Goal: Communication & Community: Answer question/provide support

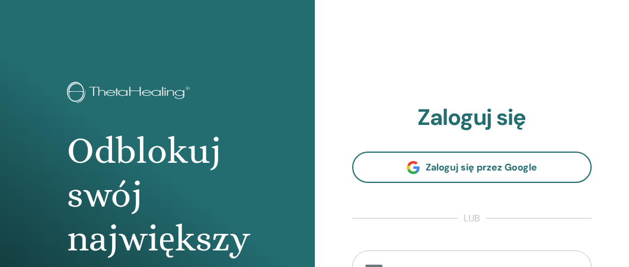
scroll to position [5, 0]
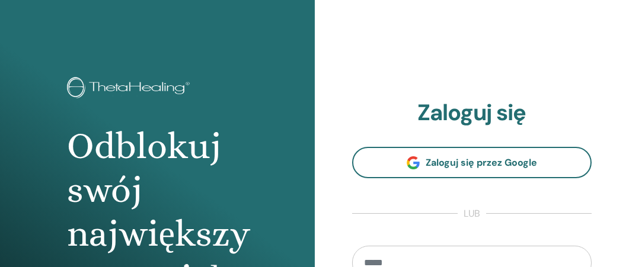
type input "**********"
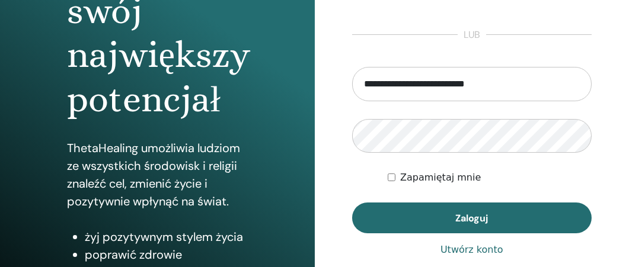
scroll to position [186, 0]
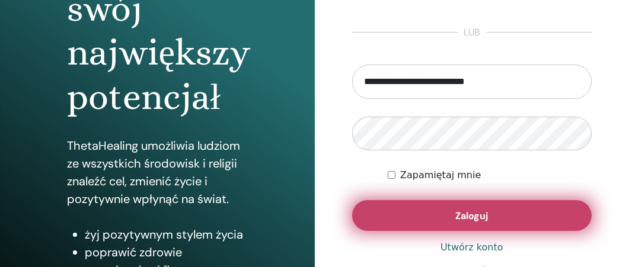
click at [474, 215] on span "Zaloguj" at bounding box center [471, 216] width 33 height 12
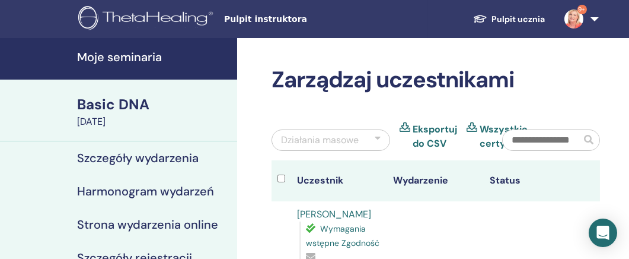
click at [165, 59] on h4 "Moje seminaria" at bounding box center [153, 57] width 153 height 14
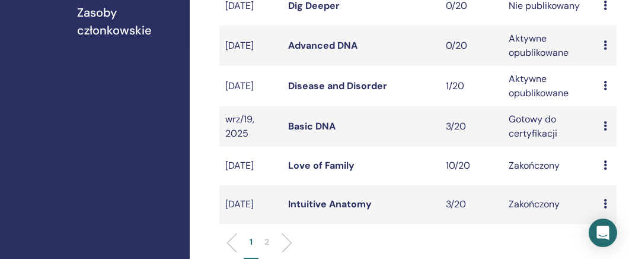
scroll to position [394, 0]
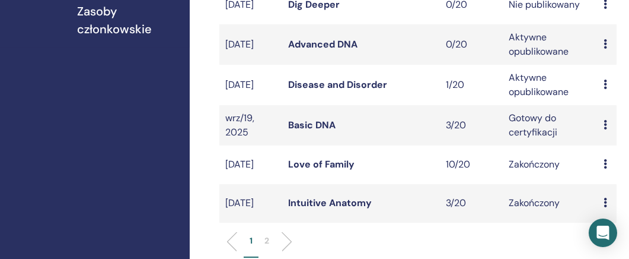
click at [371, 91] on link "Disease and Disorder" at bounding box center [337, 84] width 99 height 12
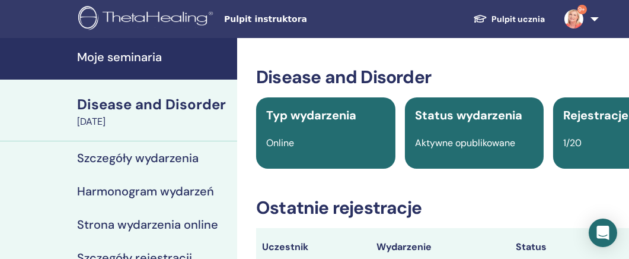
click at [155, 60] on h4 "Moje seminaria" at bounding box center [153, 57] width 153 height 14
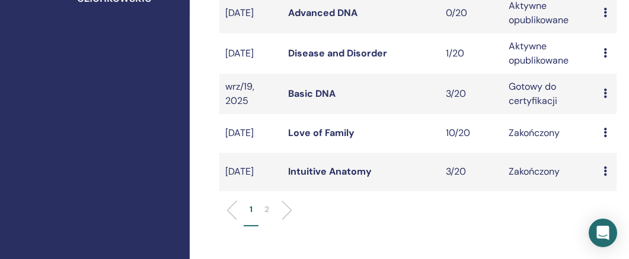
scroll to position [432, 0]
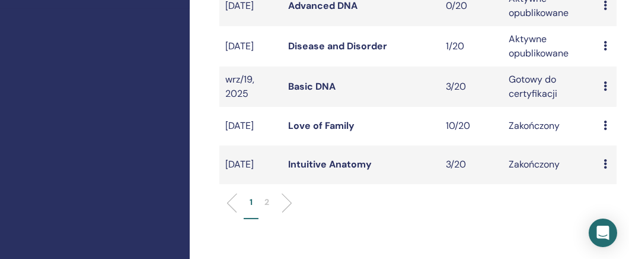
click at [356, 170] on link "Intuitive Anatomy" at bounding box center [330, 164] width 84 height 12
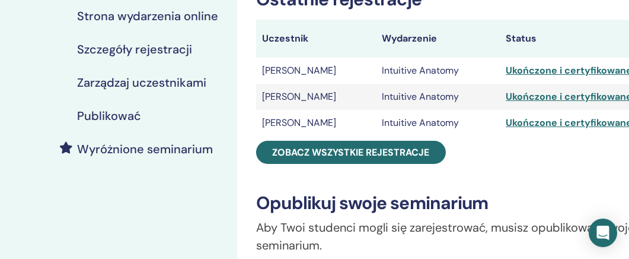
scroll to position [210, 0]
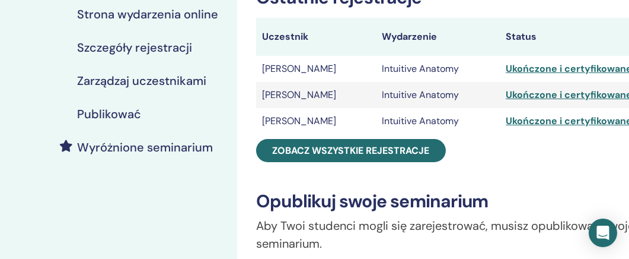
click at [534, 69] on div "Ukończone i certyfikowane" at bounding box center [596, 69] width 181 height 14
click at [524, 70] on div "Ukończone i certyfikowane" at bounding box center [596, 69] width 181 height 14
click at [522, 69] on div "Ukończone i certyfikowane" at bounding box center [596, 69] width 181 height 14
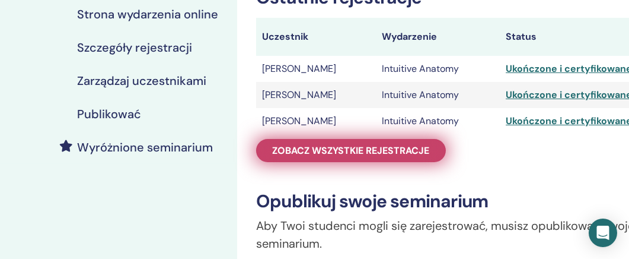
click at [343, 147] on span "Zobacz wszystkie rejestracje" at bounding box center [351, 150] width 157 height 12
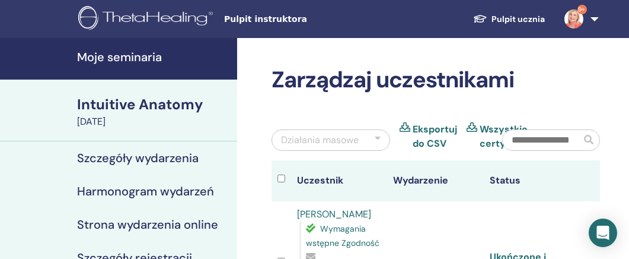
click at [164, 53] on h4 "Moje seminaria" at bounding box center [153, 57] width 153 height 14
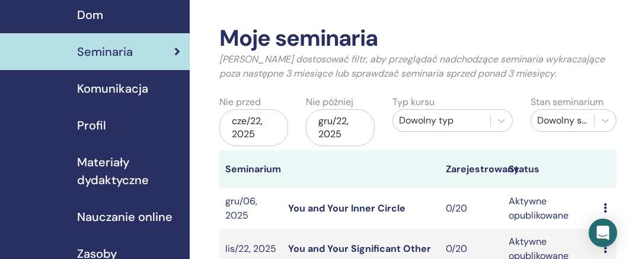
scroll to position [38, 0]
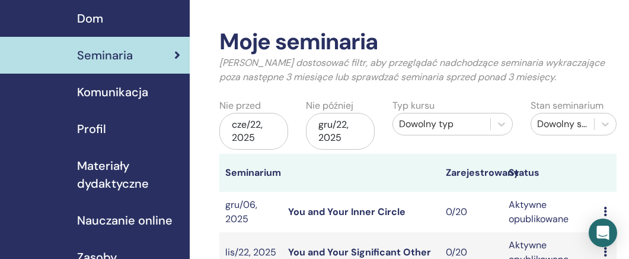
click at [252, 123] on div "[DATE]" at bounding box center [253, 131] width 69 height 37
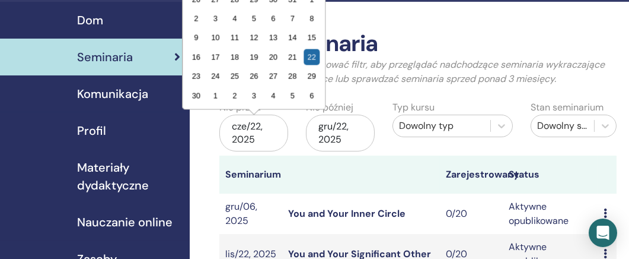
scroll to position [0, 0]
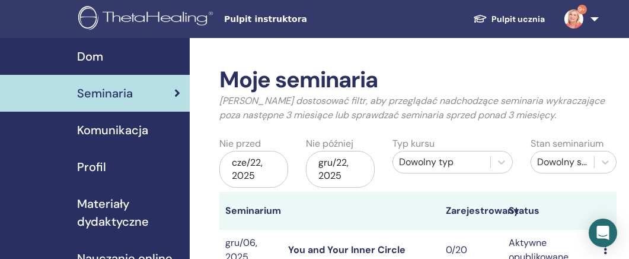
click at [259, 162] on div "[DATE]" at bounding box center [253, 169] width 69 height 37
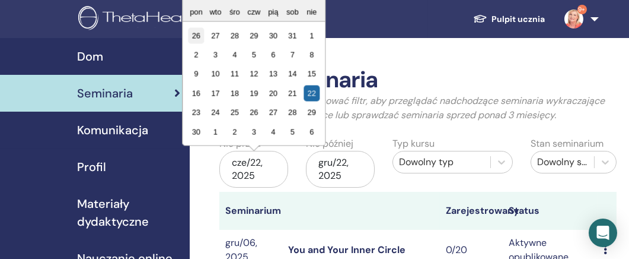
click at [196, 33] on div "26" at bounding box center [196, 35] width 16 height 16
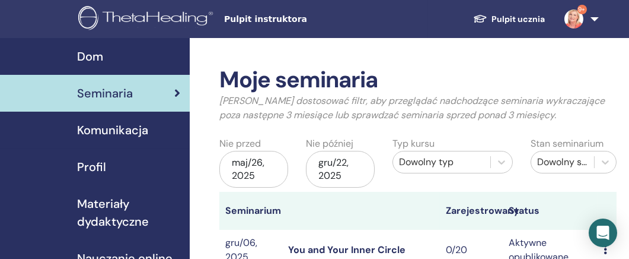
click at [251, 170] on div "maj/26, 2025" at bounding box center [253, 169] width 69 height 37
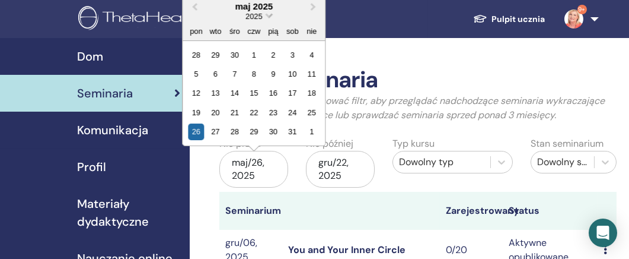
click at [269, 14] on span "Choose Date" at bounding box center [270, 15] width 8 height 8
click at [195, 6] on span "Previous Month" at bounding box center [195, 6] width 0 height 12
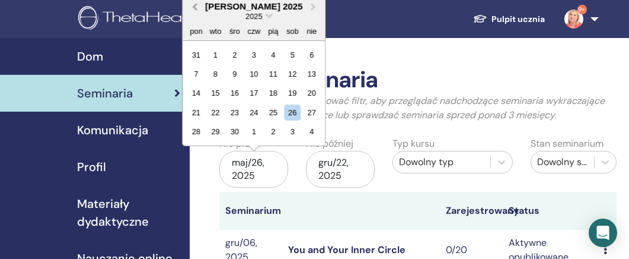
click at [195, 5] on span "Previous Month" at bounding box center [195, 6] width 0 height 12
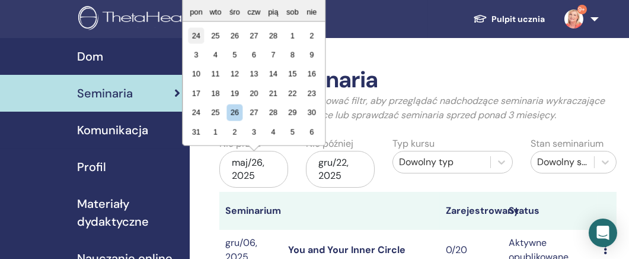
click at [192, 31] on div "24" at bounding box center [196, 35] width 16 height 16
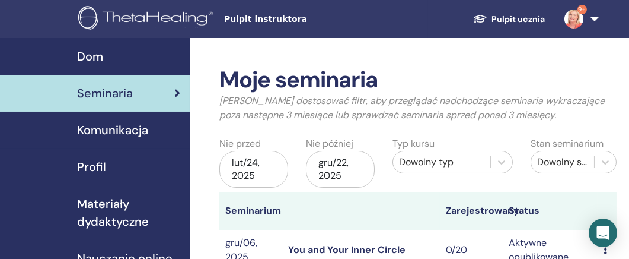
click at [250, 173] on div "lut/24, 2025" at bounding box center [253, 169] width 69 height 37
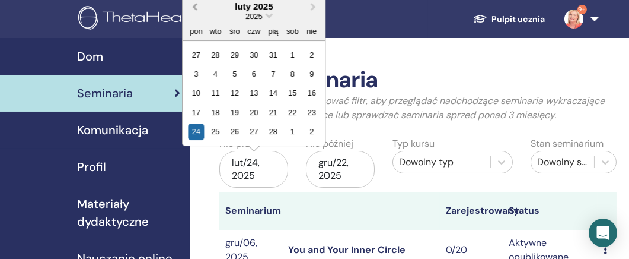
click at [195, 7] on span "Previous Month" at bounding box center [195, 6] width 0 height 12
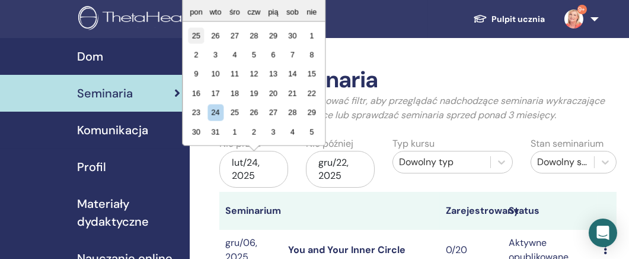
click at [193, 33] on div "25" at bounding box center [196, 35] width 16 height 16
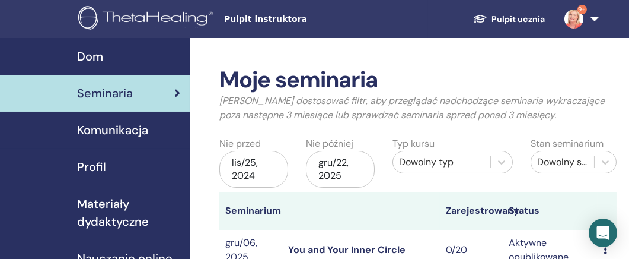
click at [245, 161] on div "lis/25, 2024" at bounding box center [253, 169] width 69 height 37
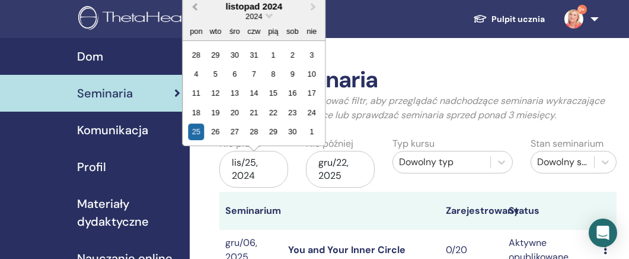
click at [195, 4] on span "Previous Month" at bounding box center [195, 6] width 0 height 12
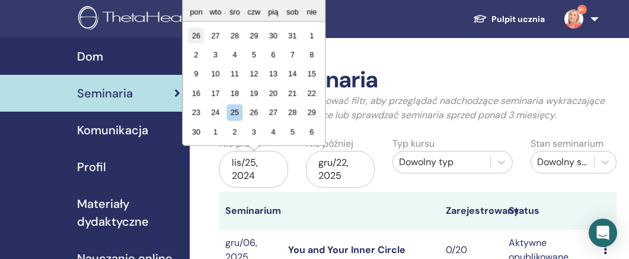
click at [194, 32] on div "26" at bounding box center [196, 35] width 16 height 16
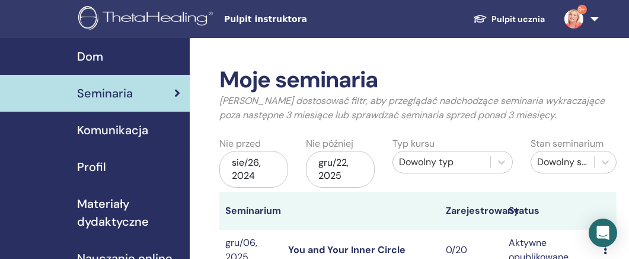
click at [241, 170] on div "sie/26, 2024" at bounding box center [253, 169] width 69 height 37
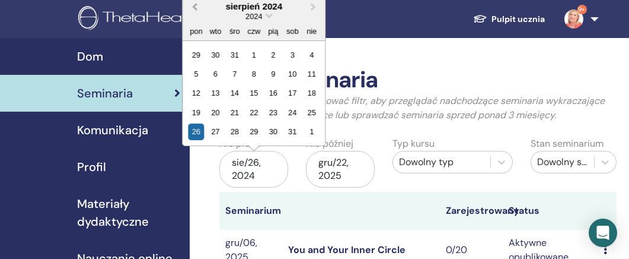
click at [195, 5] on span "Previous Month" at bounding box center [195, 6] width 0 height 12
click at [196, 52] on div "1" at bounding box center [196, 54] width 16 height 16
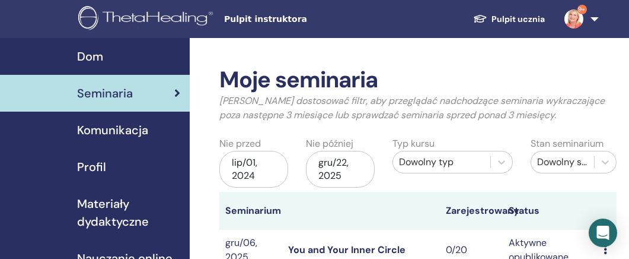
click at [243, 163] on div "lip/01, 2024" at bounding box center [253, 169] width 69 height 37
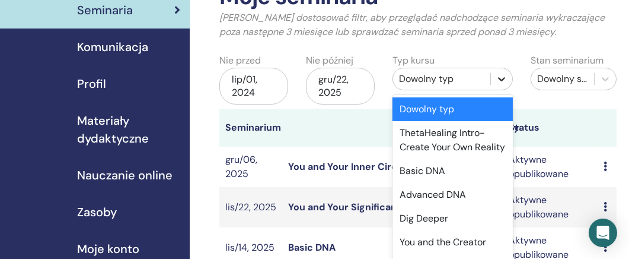
click at [498, 90] on div "option Dowolny typ focused, 1 of 22. 22 results available. Use Up and Down to c…" at bounding box center [453, 79] width 120 height 23
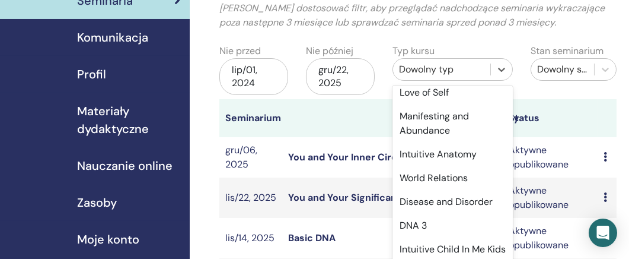
scroll to position [169, 0]
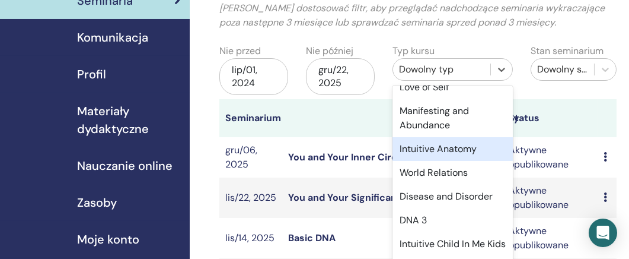
click at [476, 160] on div "Intuitive Anatomy" at bounding box center [453, 149] width 120 height 24
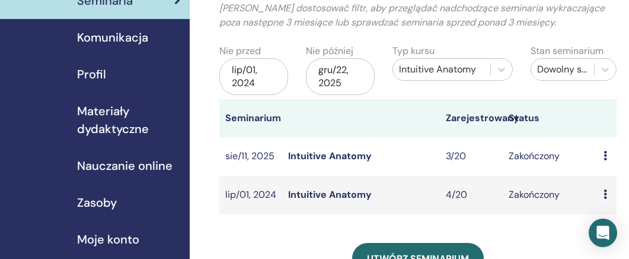
click at [352, 190] on link "Intuitive Anatomy" at bounding box center [330, 194] width 84 height 12
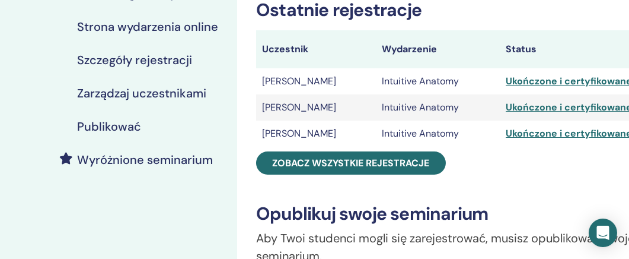
scroll to position [199, 0]
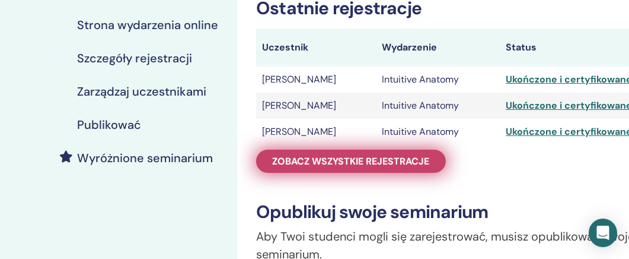
click at [369, 160] on span "Zobacz wszystkie rejestracje" at bounding box center [351, 161] width 157 height 12
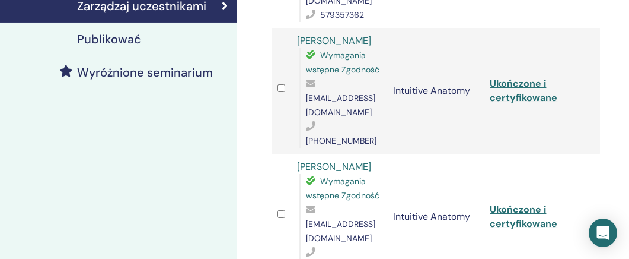
scroll to position [286, 0]
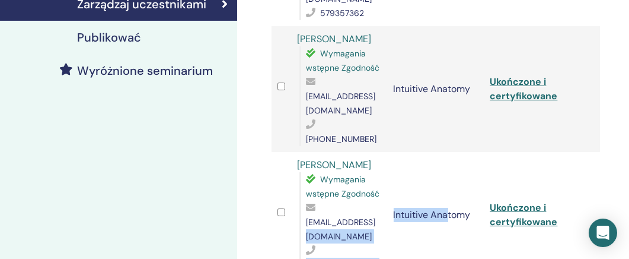
drag, startPoint x: 445, startPoint y: 193, endPoint x: 370, endPoint y: 198, distance: 75.5
click at [370, 198] on tr "Katarzyna Szumska Wymagania wstępne Zgodność katarzynaannaszumska@gmail.com 004…" at bounding box center [436, 215] width 329 height 126
click at [443, 196] on td "Intuitive Anatomy" at bounding box center [436, 215] width 97 height 126
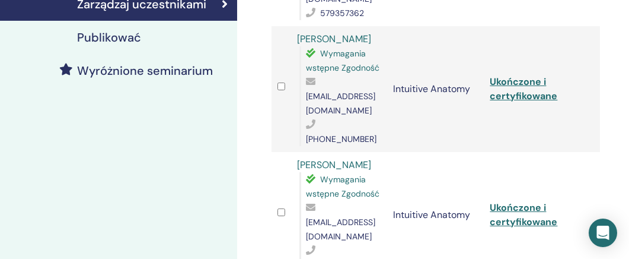
drag, startPoint x: 439, startPoint y: 193, endPoint x: 353, endPoint y: 193, distance: 86.0
click at [353, 216] on span "katarzynaannaszumska@gmail.com" at bounding box center [340, 228] width 69 height 25
click at [307, 216] on span "katarzynaannaszumska@gmail.com" at bounding box center [340, 228] width 69 height 25
drag, startPoint x: 307, startPoint y: 193, endPoint x: 439, endPoint y: 193, distance: 132.9
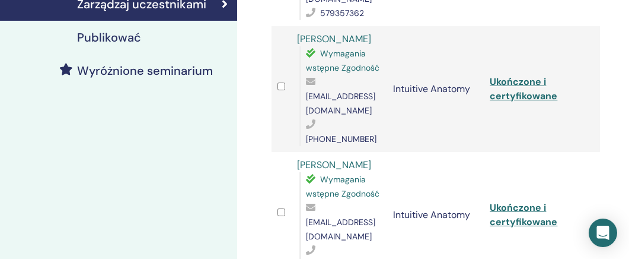
click at [375, 216] on span "katarzynaannaszumska@gmail.com" at bounding box center [340, 228] width 69 height 25
copy span "katarzynaannaszumska@gmail.com"
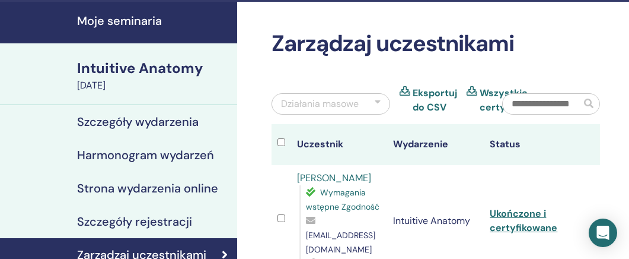
scroll to position [0, 0]
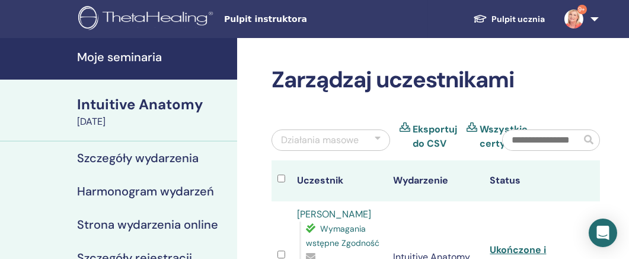
click at [149, 55] on h4 "Moje seminaria" at bounding box center [153, 57] width 153 height 14
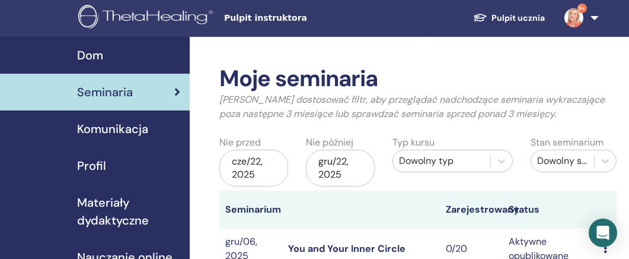
scroll to position [4, 0]
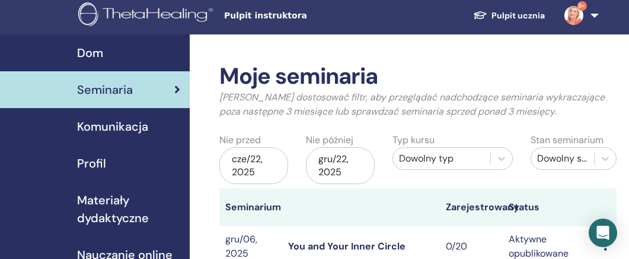
click at [246, 158] on div "cze/22, 2025" at bounding box center [253, 165] width 69 height 37
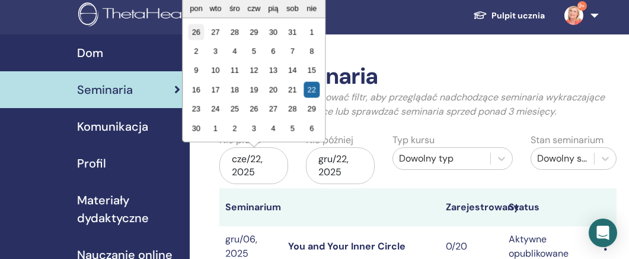
click at [194, 28] on div "26" at bounding box center [196, 32] width 16 height 16
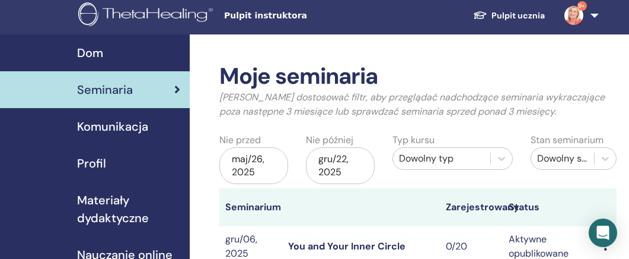
click at [241, 161] on div "maj/26, 2025" at bounding box center [253, 165] width 69 height 37
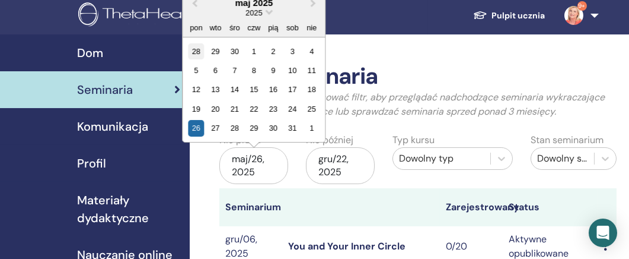
click at [195, 46] on div "28" at bounding box center [196, 51] width 16 height 16
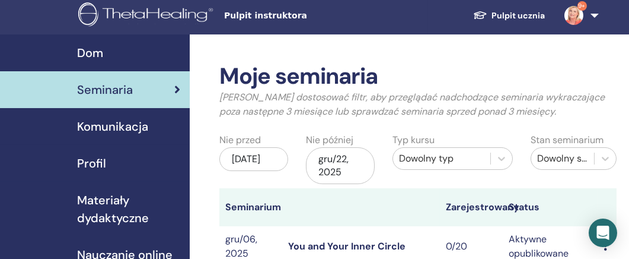
click at [250, 165] on div "[DATE]" at bounding box center [253, 159] width 69 height 24
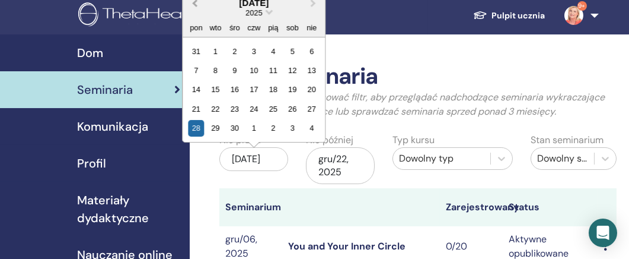
click at [195, 0] on span "Previous Month" at bounding box center [195, 2] width 0 height 12
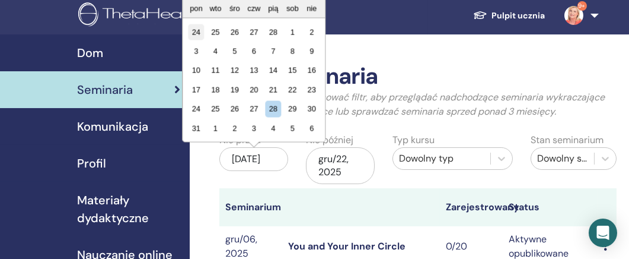
click at [195, 26] on div "24" at bounding box center [196, 32] width 16 height 16
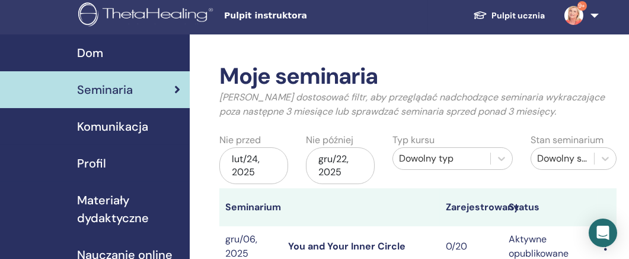
click at [241, 156] on div "lut/24, 2025" at bounding box center [253, 165] width 69 height 37
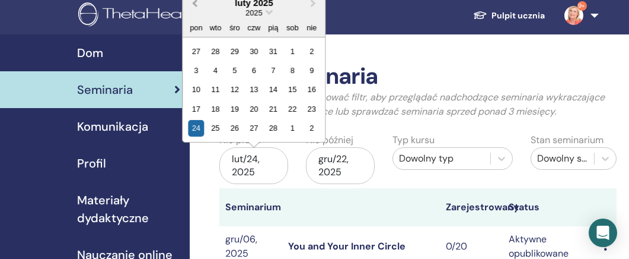
click at [195, 1] on span "Previous Month" at bounding box center [195, 2] width 0 height 12
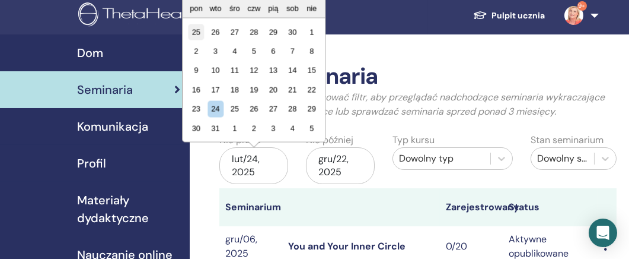
click at [197, 29] on div "25" at bounding box center [196, 32] width 16 height 16
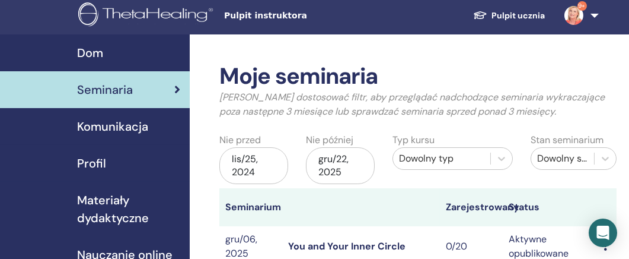
click at [245, 160] on div "lis/25, 2024" at bounding box center [253, 165] width 69 height 37
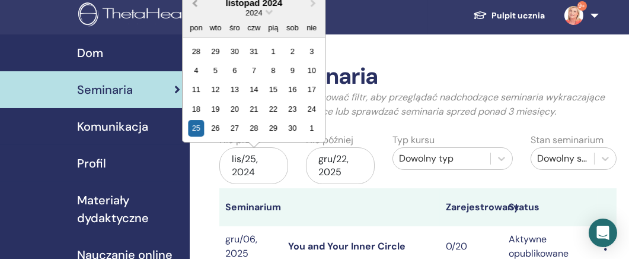
click at [195, 2] on span "Previous Month" at bounding box center [195, 2] width 0 height 12
click at [195, 3] on span "Previous Month" at bounding box center [195, 2] width 0 height 12
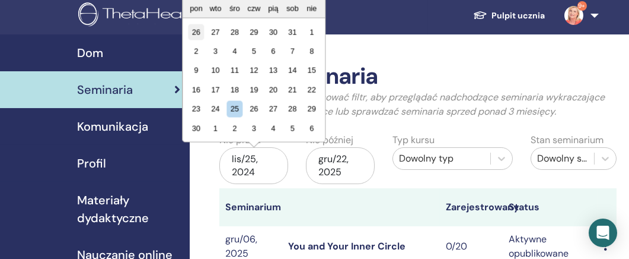
click at [196, 27] on div "26" at bounding box center [196, 32] width 16 height 16
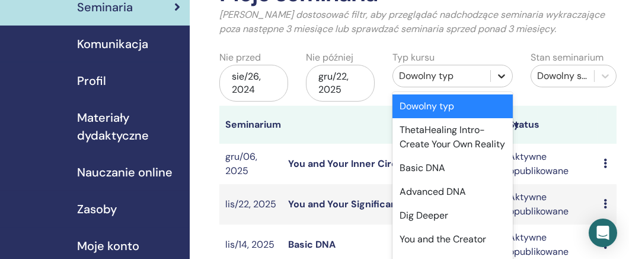
click at [501, 87] on div "option Dowolny typ focused, 1 of 22. 22 results available. Use Up and Down to c…" at bounding box center [453, 76] width 120 height 23
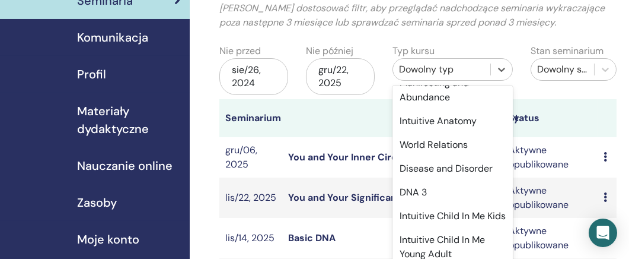
scroll to position [205, 0]
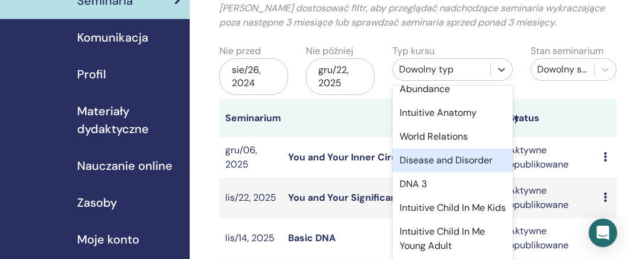
click at [472, 172] on div "Disease and Disorder" at bounding box center [453, 160] width 120 height 24
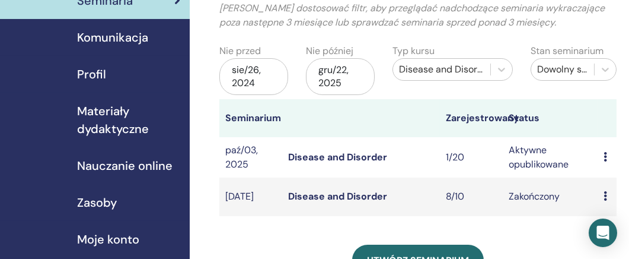
click at [374, 195] on link "Disease and Disorder" at bounding box center [337, 196] width 99 height 12
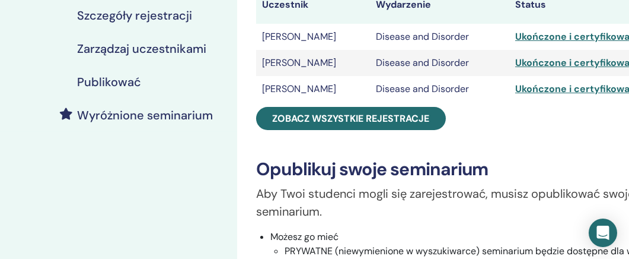
scroll to position [241, 0]
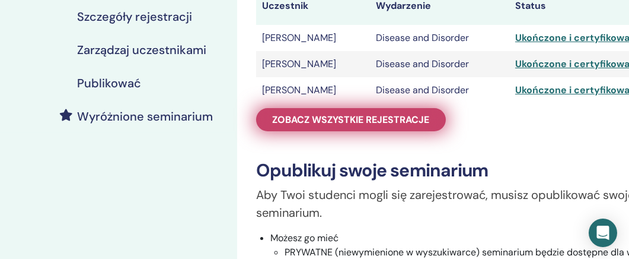
click at [387, 117] on span "Zobacz wszystkie rejestracje" at bounding box center [351, 119] width 157 height 12
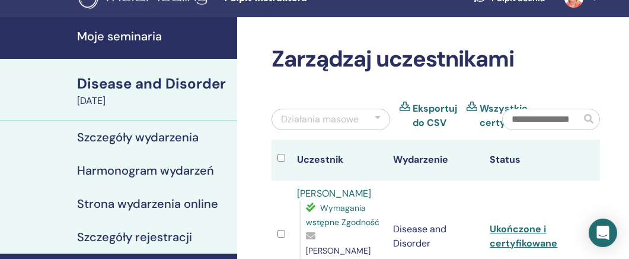
scroll to position [11, 0]
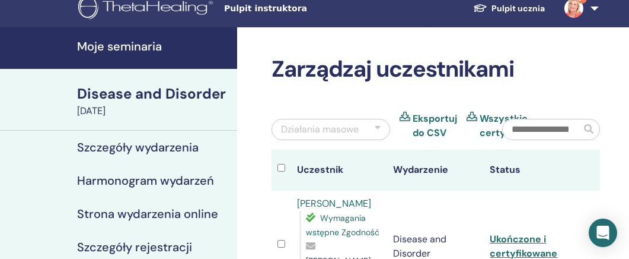
click at [152, 43] on h4 "Moje seminaria" at bounding box center [153, 46] width 153 height 14
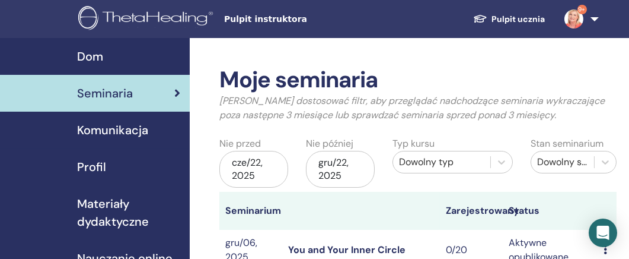
click at [249, 166] on div "cze/22, 2025" at bounding box center [253, 169] width 69 height 37
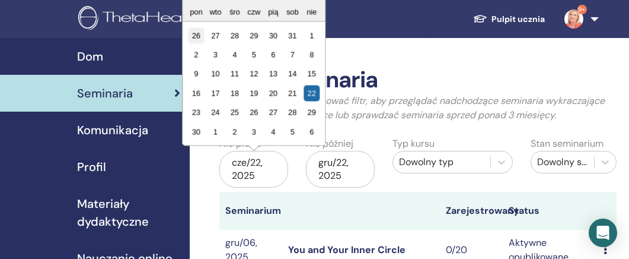
click at [196, 34] on div "26" at bounding box center [196, 35] width 16 height 16
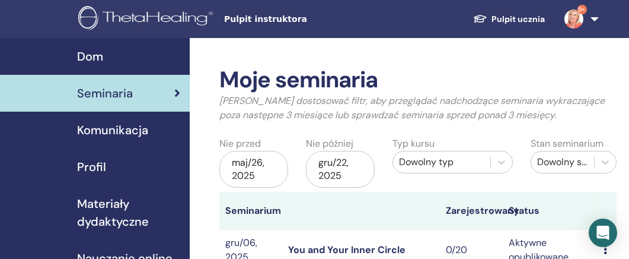
click at [251, 160] on div "maj/26, 2025" at bounding box center [253, 169] width 69 height 37
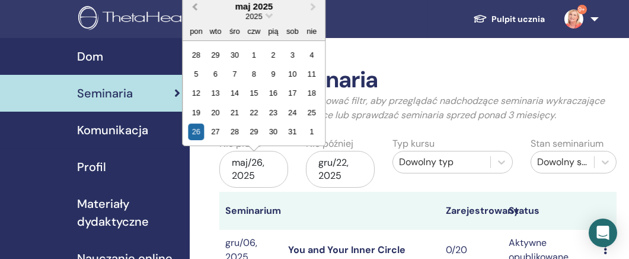
click at [195, 5] on span "Previous Month" at bounding box center [195, 6] width 0 height 12
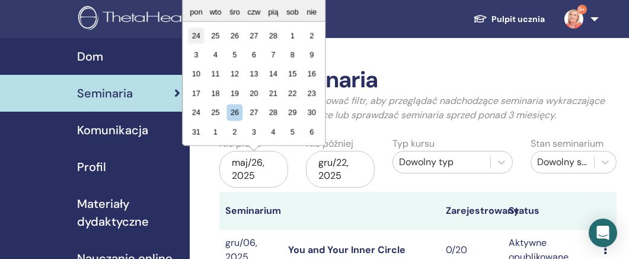
click at [196, 32] on div "24" at bounding box center [196, 35] width 16 height 16
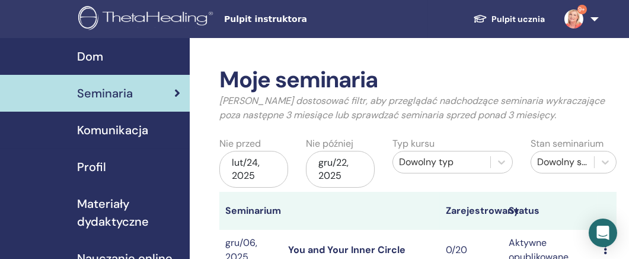
click at [241, 165] on div "lut/24, 2025" at bounding box center [253, 169] width 69 height 37
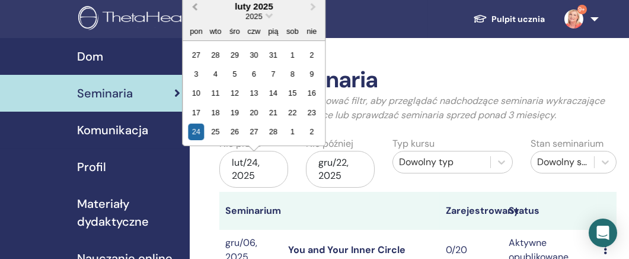
click at [195, 7] on span "Previous Month" at bounding box center [195, 6] width 0 height 12
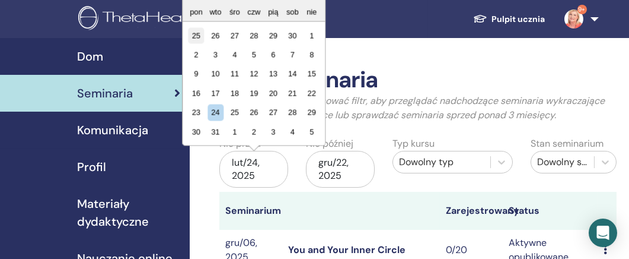
click at [200, 31] on div "25" at bounding box center [196, 35] width 16 height 16
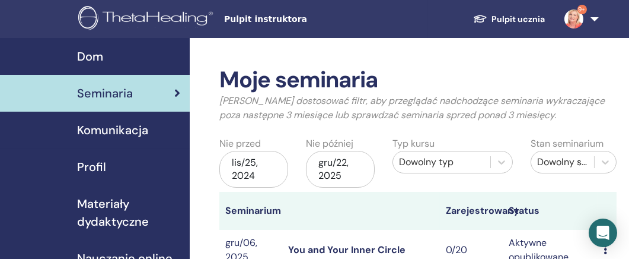
click at [242, 160] on div "lis/25, 2024" at bounding box center [253, 169] width 69 height 37
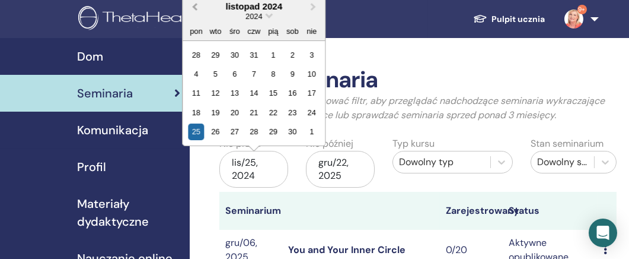
click at [195, 4] on span "Previous Month" at bounding box center [195, 6] width 0 height 12
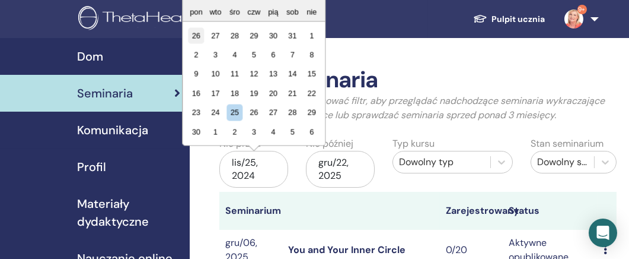
click at [197, 32] on div "26" at bounding box center [196, 35] width 16 height 16
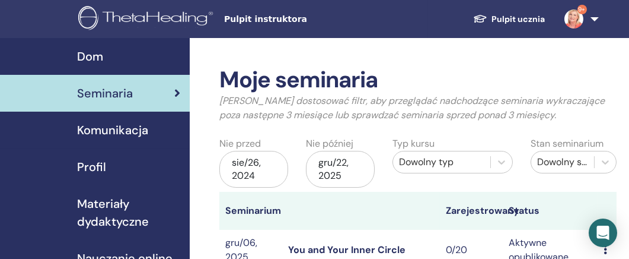
click at [241, 165] on div "sie/26, 2024" at bounding box center [253, 169] width 69 height 37
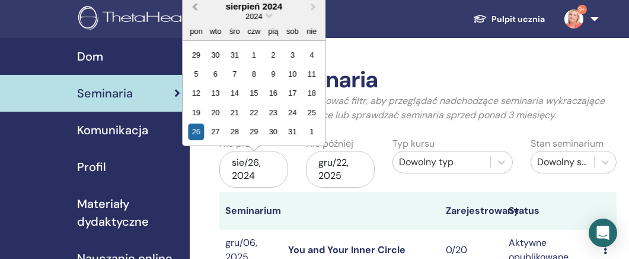
click at [195, 5] on span "Previous Month" at bounding box center [195, 6] width 0 height 12
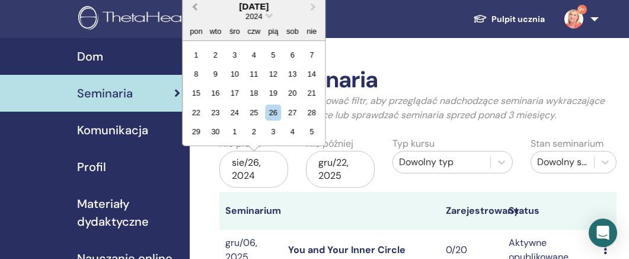
click at [195, 5] on span "Previous Month" at bounding box center [195, 6] width 0 height 12
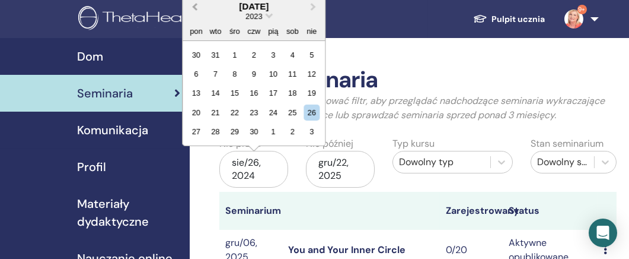
click at [195, 5] on span "Previous Month" at bounding box center [195, 6] width 0 height 12
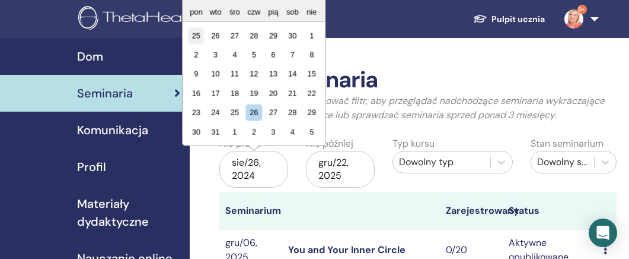
click at [195, 31] on div "25" at bounding box center [196, 35] width 16 height 16
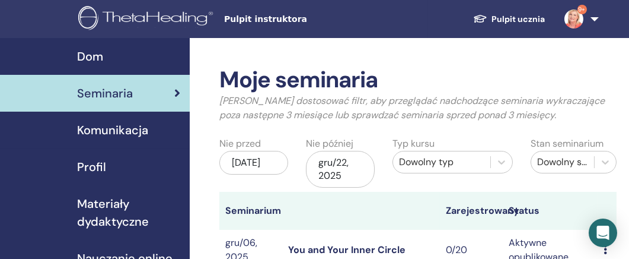
click at [247, 162] on div "wrz/25, 2023" at bounding box center [253, 163] width 69 height 24
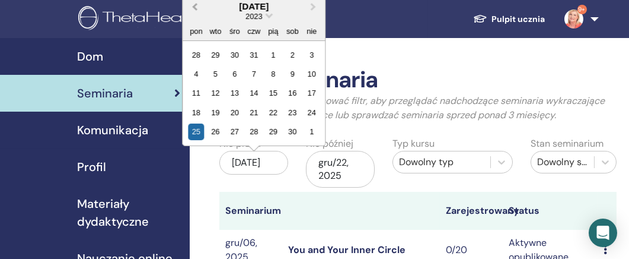
click at [195, 4] on span "Previous Month" at bounding box center [195, 6] width 0 height 12
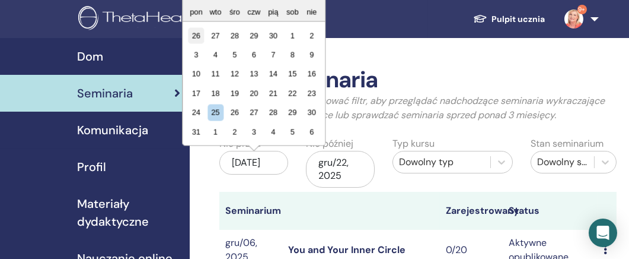
click at [197, 32] on div "26" at bounding box center [196, 35] width 16 height 16
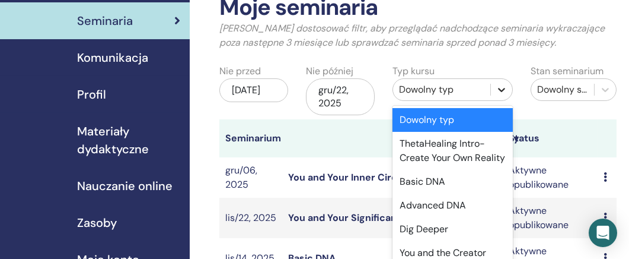
click at [501, 101] on div "option Dowolny typ focused, 1 of 22. 22 results available. Use Up and Down to c…" at bounding box center [453, 89] width 120 height 23
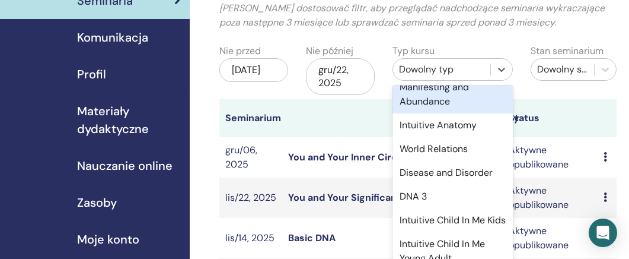
scroll to position [183, 0]
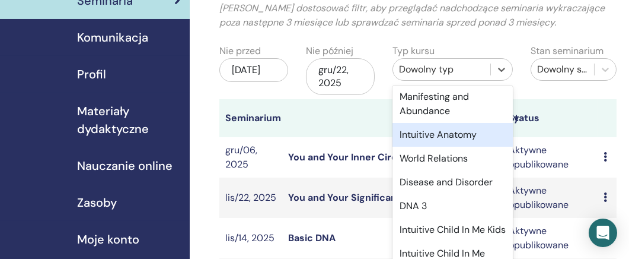
click at [466, 146] on div "Intuitive Anatomy" at bounding box center [453, 135] width 120 height 24
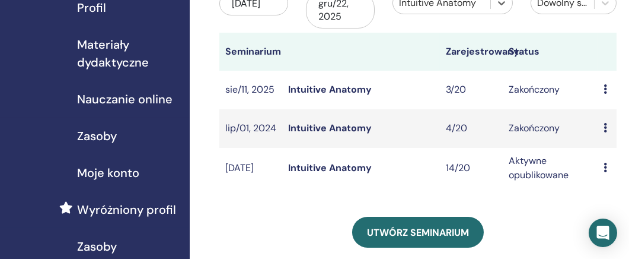
scroll to position [170, 0]
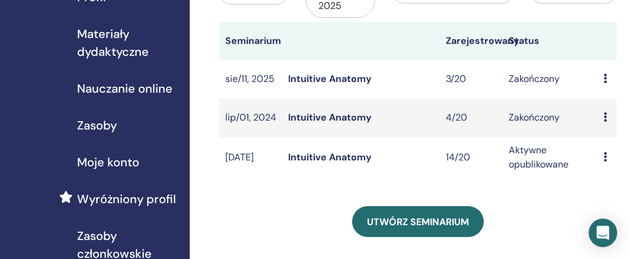
click at [337, 155] on link "Intuitive Anatomy" at bounding box center [330, 157] width 84 height 12
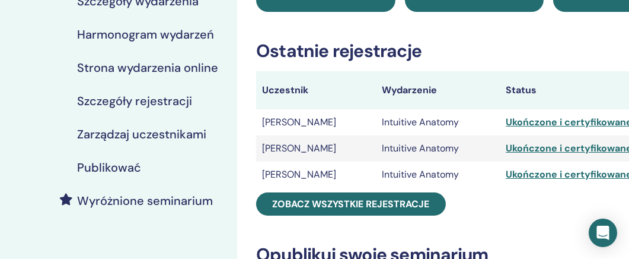
scroll to position [149, 0]
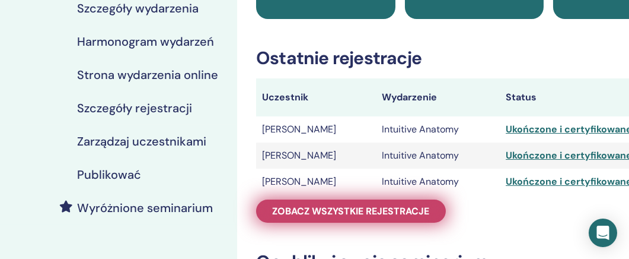
click at [401, 206] on span "Zobacz wszystkie rejestracje" at bounding box center [351, 211] width 157 height 12
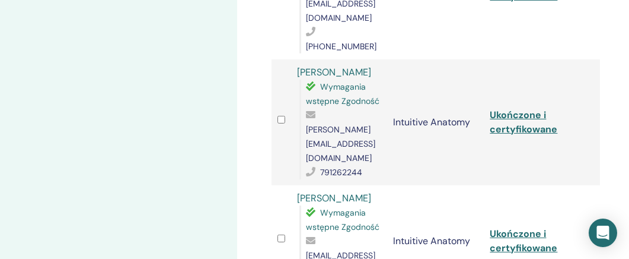
scroll to position [764, 0]
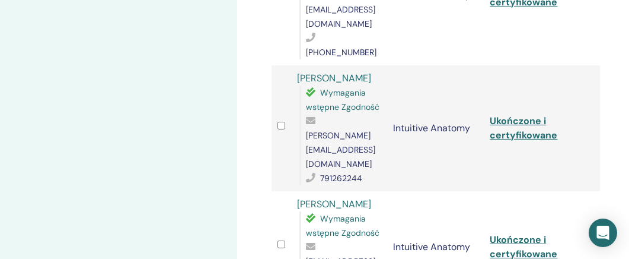
drag, startPoint x: 396, startPoint y: 200, endPoint x: 374, endPoint y: 202, distance: 22.1
drag, startPoint x: 394, startPoint y: 200, endPoint x: 304, endPoint y: 205, distance: 90.2
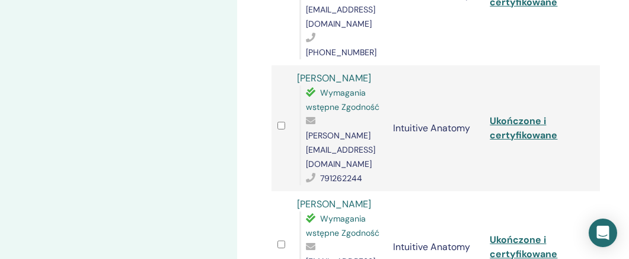
drag, startPoint x: 318, startPoint y: 208, endPoint x: 304, endPoint y: 199, distance: 16.0
drag, startPoint x: 396, startPoint y: 202, endPoint x: 310, endPoint y: 202, distance: 85.4
